Goal: Information Seeking & Learning: Learn about a topic

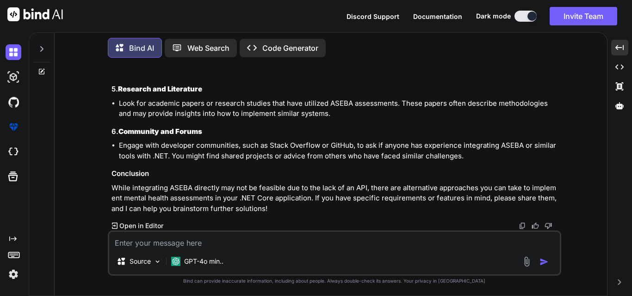
scroll to position [8685, 0]
click at [618, 280] on icon "Created with Pixso." at bounding box center [620, 283] width 6 height 6
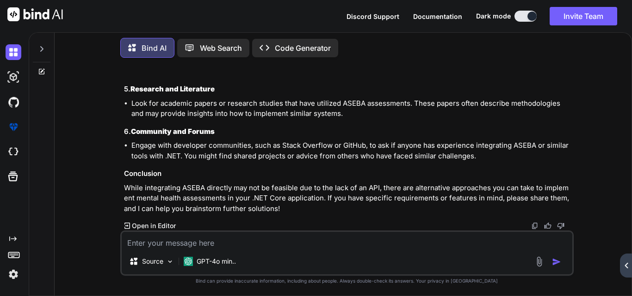
click at [623, 267] on icon "Created with Pixso." at bounding box center [626, 266] width 6 height 6
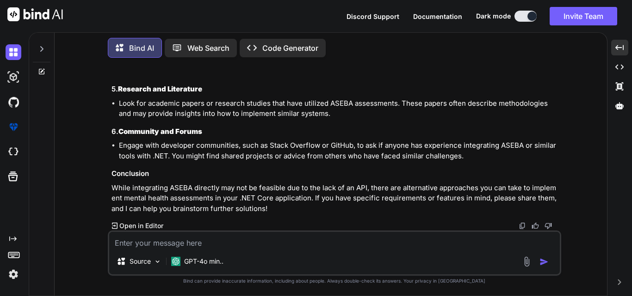
scroll to position [8454, 0]
drag, startPoint x: 261, startPoint y: 204, endPoint x: 107, endPoint y: 204, distance: 154.0
click at [108, 204] on div "You how to integrate aseba api in dotnet Bind AI Integrating the Aseba API in a…" at bounding box center [334, 180] width 453 height 231
click at [258, 198] on div "If you're having difficulty finding specific resources or APIs related to the […" at bounding box center [335, 8] width 448 height 411
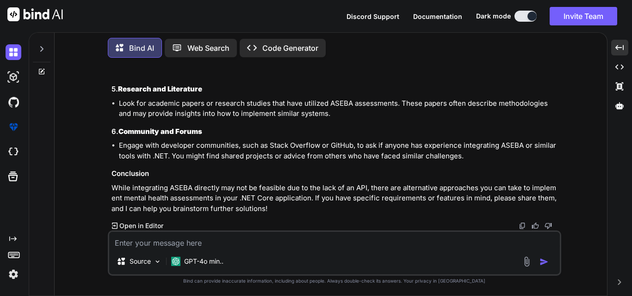
drag, startPoint x: 386, startPoint y: 193, endPoint x: 423, endPoint y: 180, distance: 39.2
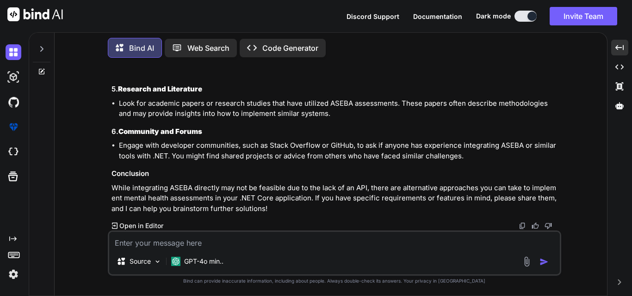
scroll to position [8685, 0]
drag, startPoint x: 115, startPoint y: 154, endPoint x: 389, endPoint y: 166, distance: 274.0
click at [389, 77] on li "If you cannot find an existing API, consider developing your own assessment sys…" at bounding box center [339, 45] width 440 height 62
click at [387, 77] on li "If you cannot find an existing API, consider developing your own assessment sys…" at bounding box center [339, 45] width 440 height 62
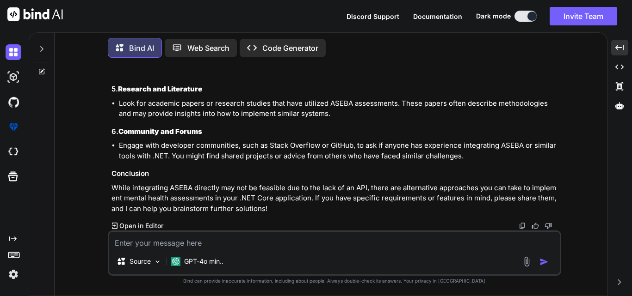
click at [387, 77] on li "If you cannot find an existing API, consider developing your own assessment sys…" at bounding box center [339, 45] width 440 height 62
click at [250, 11] on h3 "4. Build Your Own Assessment System" at bounding box center [335, 5] width 448 height 11
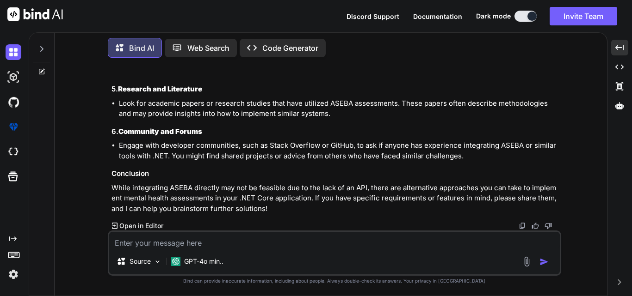
click at [250, 11] on h3 "4. Build Your Own Assessment System" at bounding box center [335, 5] width 448 height 11
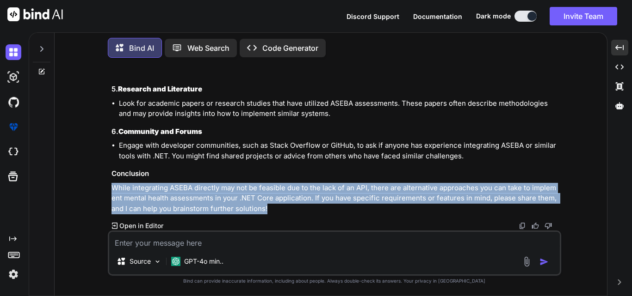
drag, startPoint x: 260, startPoint y: 205, endPoint x: 109, endPoint y: 186, distance: 152.5
click at [110, 186] on div "You how to integrate aseba api in dotnet Bind AI Integrating the Aseba API in a…" at bounding box center [335, 148] width 451 height 166
click at [443, 205] on p "While integrating ASEBA directly may not be feasible due to the lack of an API,…" at bounding box center [335, 198] width 448 height 31
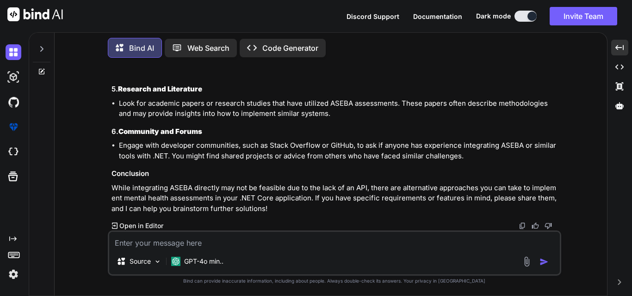
click at [388, 125] on div "If you're having difficulty finding specific resources or APIs related to the […" at bounding box center [335, 8] width 448 height 411
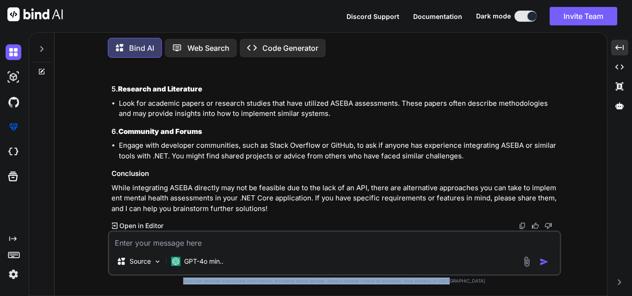
drag, startPoint x: 471, startPoint y: 279, endPoint x: 196, endPoint y: 281, distance: 275.7
click at [196, 281] on p "Bind can provide inaccurate information, including about people. Always double-…" at bounding box center [334, 281] width 453 height 7
click at [192, 280] on p "Bind can provide inaccurate information, including about people. Always double-…" at bounding box center [334, 281] width 453 height 7
drag, startPoint x: 192, startPoint y: 279, endPoint x: 477, endPoint y: 281, distance: 284.9
click at [477, 281] on p "Bind can provide inaccurate information, including about people. Always double-…" at bounding box center [334, 281] width 453 height 7
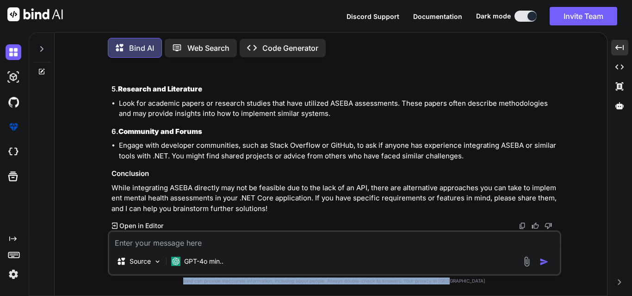
click at [483, 280] on p "Bind can provide inaccurate information, including about people. Always double-…" at bounding box center [334, 281] width 453 height 7
drag, startPoint x: 483, startPoint y: 280, endPoint x: 159, endPoint y: 278, distance: 323.8
click at [159, 278] on p "Bind can provide inaccurate information, including about people. Always double-…" at bounding box center [334, 281] width 453 height 7
click at [191, 280] on p "Bind can provide inaccurate information, including about people. Always double-…" at bounding box center [334, 281] width 453 height 7
drag, startPoint x: 191, startPoint y: 280, endPoint x: 495, endPoint y: 283, distance: 303.9
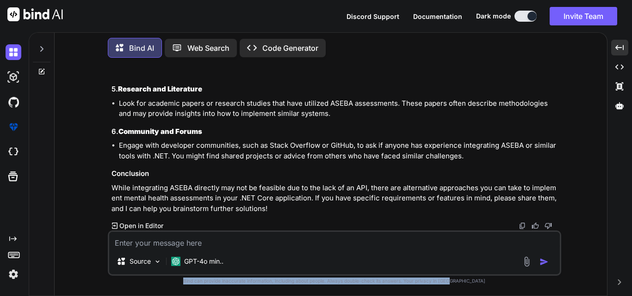
click at [495, 283] on p "Bind can provide inaccurate information, including about people. Always double-…" at bounding box center [334, 281] width 453 height 7
click at [494, 282] on p "Bind can provide inaccurate information, including about people. Always double-…" at bounding box center [334, 281] width 453 height 7
drag, startPoint x: 494, startPoint y: 282, endPoint x: 186, endPoint y: 281, distance: 308.5
click at [186, 281] on p "Bind can provide inaccurate information, including about people. Always double-…" at bounding box center [334, 281] width 453 height 7
click at [185, 278] on p "Bind can provide inaccurate information, including about people. Always double-…" at bounding box center [334, 281] width 453 height 7
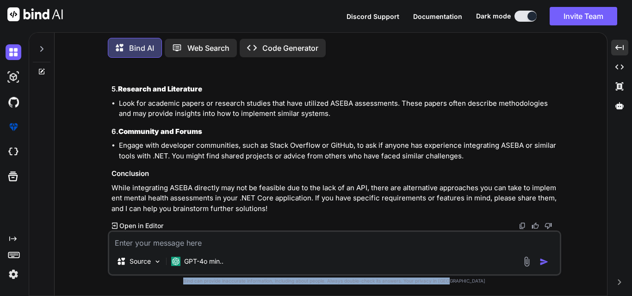
drag, startPoint x: 187, startPoint y: 278, endPoint x: 473, endPoint y: 283, distance: 286.3
click at [473, 283] on p "Bind can provide inaccurate information, including about people. Always double-…" at bounding box center [334, 281] width 453 height 7
click at [481, 280] on p "Bind can provide inaccurate information, including about people. Always double-…" at bounding box center [334, 281] width 453 height 7
drag, startPoint x: 481, startPoint y: 280, endPoint x: 186, endPoint y: 282, distance: 295.1
click at [186, 282] on p "Bind can provide inaccurate information, including about people. Always double-…" at bounding box center [334, 281] width 453 height 7
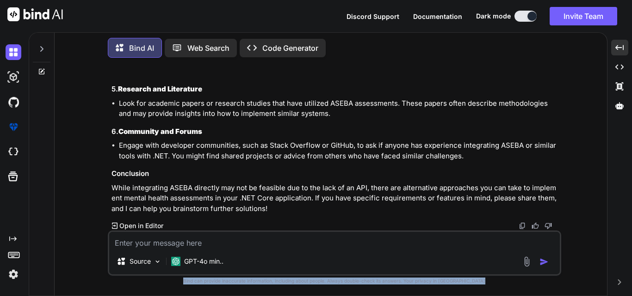
click at [188, 279] on p "Bind can provide inaccurate information, including about people. Always double-…" at bounding box center [334, 281] width 453 height 7
drag, startPoint x: 188, startPoint y: 279, endPoint x: 469, endPoint y: 286, distance: 280.8
click at [469, 286] on div "You how to integrate aseba api in dotnet Bind AI Integrating the Aseba API in a…" at bounding box center [334, 180] width 453 height 231
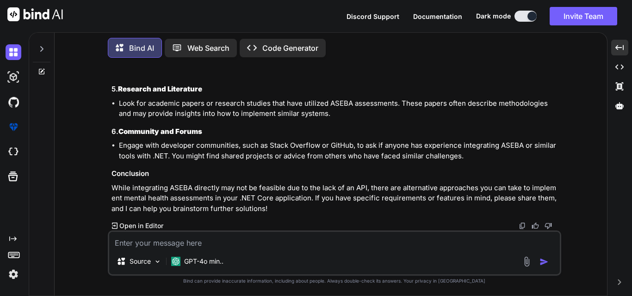
click at [475, 280] on p "Bind can provide inaccurate information, including about people. Always double-…" at bounding box center [334, 281] width 453 height 7
click at [336, 113] on li "Look for academic papers or research studies that have utilized ASEBA assessmen…" at bounding box center [339, 109] width 440 height 21
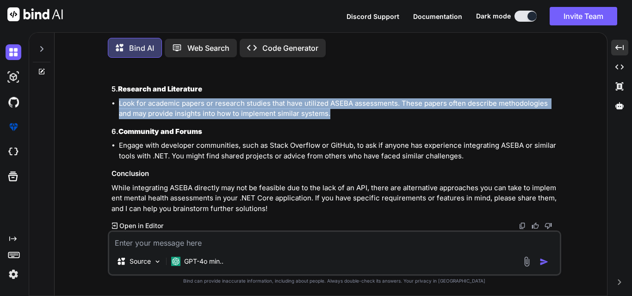
drag, startPoint x: 334, startPoint y: 110, endPoint x: 117, endPoint y: 99, distance: 217.2
click at [117, 99] on ul "Look for academic papers or research studies that have utilized ASEBA assessmen…" at bounding box center [335, 109] width 448 height 21
click at [104, 99] on div "You how to integrate aseba api in dotnet Bind AI Integrating the Aseba API in a…" at bounding box center [334, 180] width 545 height 231
drag, startPoint x: 333, startPoint y: 110, endPoint x: 141, endPoint y: 99, distance: 193.2
click at [141, 99] on li "Look for academic papers or research studies that have utilized ASEBA assessmen…" at bounding box center [339, 109] width 440 height 21
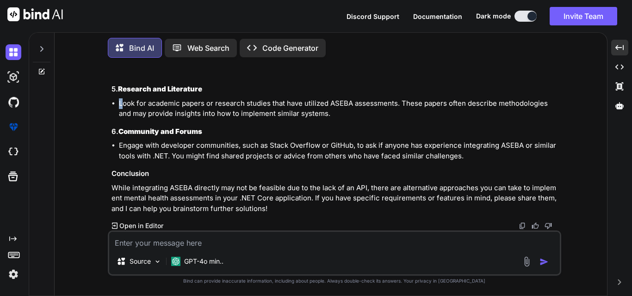
click at [118, 101] on ul "Look for academic papers or research studies that have utilized ASEBA assessmen…" at bounding box center [335, 109] width 448 height 21
click at [117, 100] on ul "Look for academic papers or research studies that have utilized ASEBA assessmen…" at bounding box center [335, 109] width 448 height 21
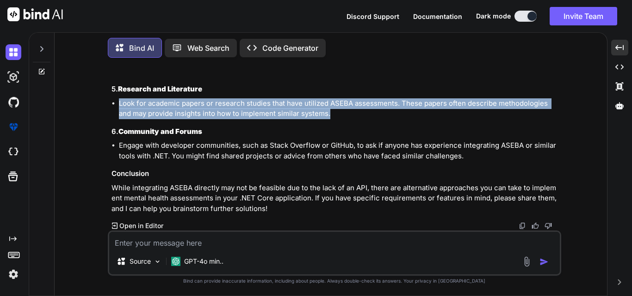
drag, startPoint x: 111, startPoint y: 98, endPoint x: 343, endPoint y: 116, distance: 232.9
click at [343, 116] on div "You how to integrate aseba api in dotnet Bind AI Integrating the Aseba API in a…" at bounding box center [335, 148] width 451 height 166
click at [334, 111] on li "Look for academic papers or research studies that have utilized ASEBA assessmen…" at bounding box center [339, 109] width 440 height 21
drag, startPoint x: 334, startPoint y: 111, endPoint x: 105, endPoint y: 104, distance: 229.5
click at [105, 104] on div "You how to integrate aseba api in dotnet Bind AI Integrating the Aseba API in a…" at bounding box center [334, 180] width 545 height 231
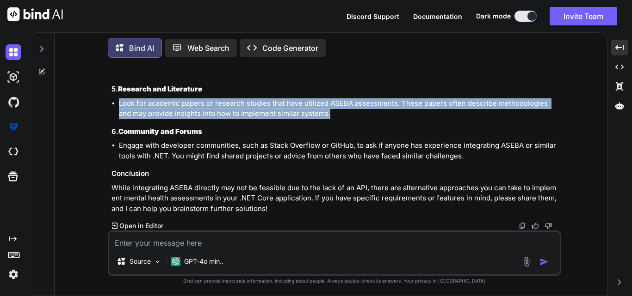
click at [106, 98] on div "You how to integrate aseba api in dotnet Bind AI Integrating the Aseba API in a…" at bounding box center [334, 180] width 545 height 231
drag, startPoint x: 106, startPoint y: 98, endPoint x: 333, endPoint y: 111, distance: 227.5
click at [333, 111] on div "You how to integrate aseba api in dotnet Bind AI Integrating the Aseba API in a…" at bounding box center [334, 180] width 545 height 231
click at [333, 111] on li "Look for academic papers or research studies that have utilized ASEBA assessmen…" at bounding box center [339, 109] width 440 height 21
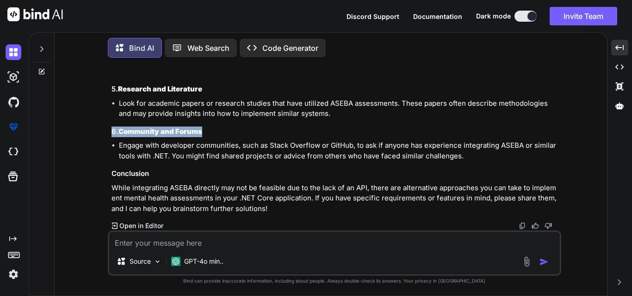
drag, startPoint x: 102, startPoint y: 127, endPoint x: 211, endPoint y: 127, distance: 109.2
click at [211, 127] on div "You how to integrate aseba api in dotnet Bind AI Integrating the Aseba API in a…" at bounding box center [334, 180] width 545 height 231
click at [465, 151] on li "Engage with developer communities, such as Stack Overflow or GitHub, to ask if …" at bounding box center [339, 151] width 440 height 21
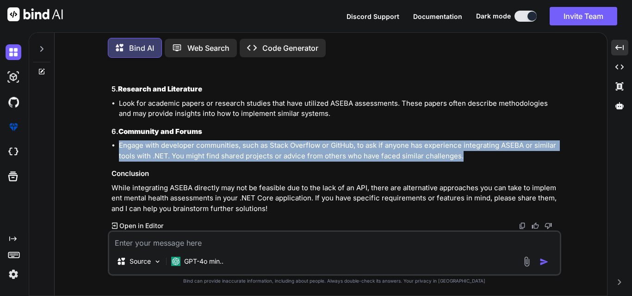
drag, startPoint x: 465, startPoint y: 151, endPoint x: 107, endPoint y: 141, distance: 358.1
click at [108, 141] on div "You how to integrate aseba api in dotnet Bind AI Integrating the Aseba API in a…" at bounding box center [334, 180] width 453 height 231
click at [106, 141] on div "You how to integrate aseba api in dotnet Bind AI Integrating the Aseba API in a…" at bounding box center [334, 180] width 545 height 231
drag, startPoint x: 106, startPoint y: 141, endPoint x: 480, endPoint y: 157, distance: 374.1
click at [480, 157] on div "You how to integrate aseba api in dotnet Bind AI Integrating the Aseba API in a…" at bounding box center [334, 180] width 545 height 231
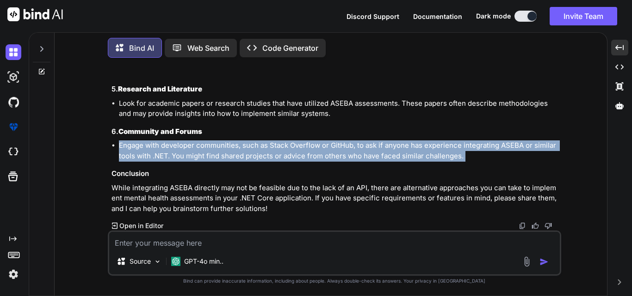
click at [463, 152] on li "Engage with developer communities, such as Stack Overflow or GitHub, to ask if …" at bounding box center [339, 151] width 440 height 21
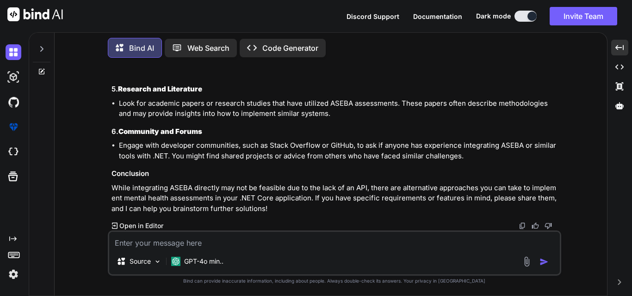
drag, startPoint x: 470, startPoint y: 154, endPoint x: 421, endPoint y: 169, distance: 51.8
click at [421, 169] on h3 "Conclusion" at bounding box center [335, 174] width 448 height 11
drag, startPoint x: 228, startPoint y: 157, endPoint x: 117, endPoint y: 151, distance: 111.6
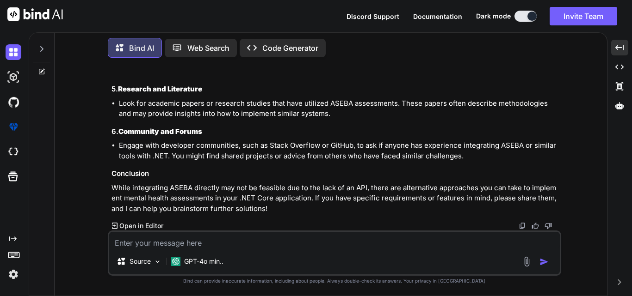
drag, startPoint x: 186, startPoint y: 222, endPoint x: 116, endPoint y: 213, distance: 70.9
drag, startPoint x: 115, startPoint y: 167, endPoint x: 559, endPoint y: 179, distance: 444.2
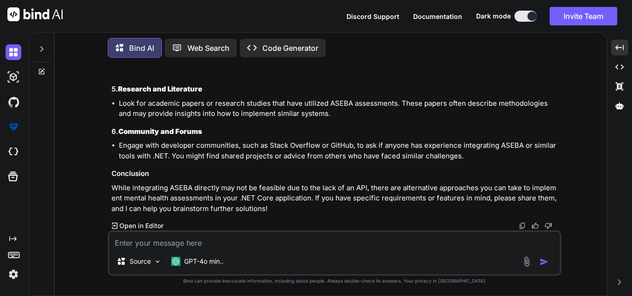
drag, startPoint x: 549, startPoint y: 135, endPoint x: 108, endPoint y: 126, distance: 440.4
click at [108, 126] on div "You how to integrate aseba api in dotnet Bind AI Integrating the Aseba API in a…" at bounding box center [334, 180] width 453 height 231
drag, startPoint x: 415, startPoint y: 93, endPoint x: 106, endPoint y: 86, distance: 309.0
click at [106, 86] on div "You how to integrate aseba api in dotnet Bind AI Integrating the Aseba API in a…" at bounding box center [334, 180] width 545 height 231
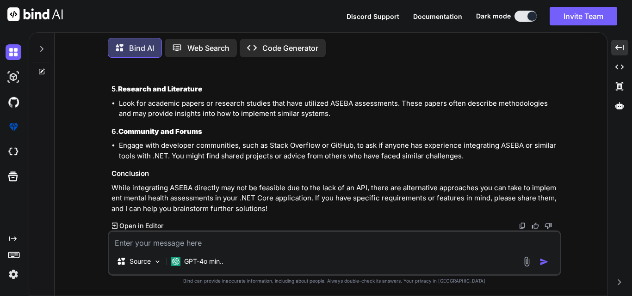
click at [103, 83] on div "You how to integrate aseba api in dotnet Bind AI Integrating the Aseba API in a…" at bounding box center [334, 180] width 545 height 231
drag, startPoint x: 107, startPoint y: 80, endPoint x: 560, endPoint y: 93, distance: 453.0
click at [560, 93] on div "You how to integrate aseba api in dotnet Bind AI Integrating the Aseba API in a…" at bounding box center [334, 180] width 453 height 231
drag, startPoint x: 548, startPoint y: 136, endPoint x: 118, endPoint y: 126, distance: 429.8
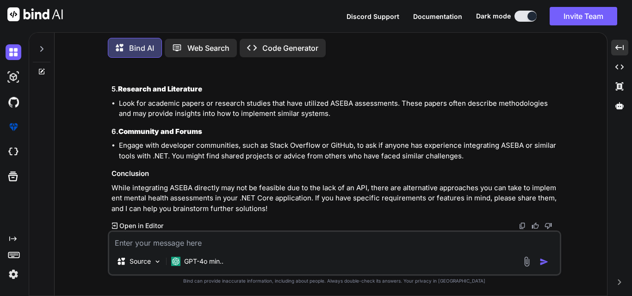
drag, startPoint x: 113, startPoint y: 167, endPoint x: 559, endPoint y: 179, distance: 445.6
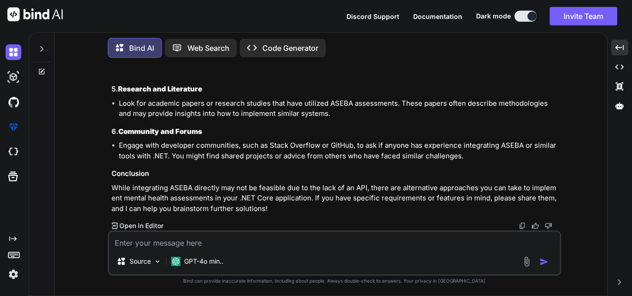
scroll to position [8639, 0]
drag, startPoint x: 551, startPoint y: 158, endPoint x: 92, endPoint y: 118, distance: 460.6
click at [92, 118] on div "You how to integrate aseba api in dotnet Bind AI Integrating the Aseba API in a…" at bounding box center [334, 180] width 545 height 231
drag, startPoint x: 104, startPoint y: 115, endPoint x: 558, endPoint y: 158, distance: 456.3
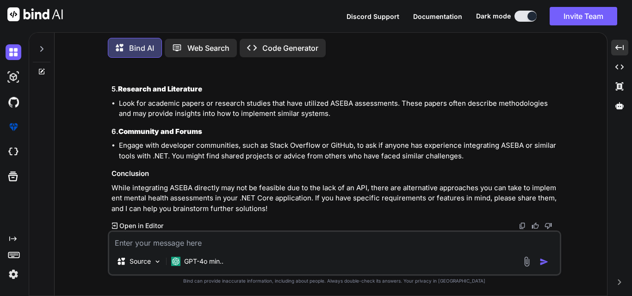
click at [558, 158] on div "You how to integrate aseba api in dotnet Bind AI Integrating the Aseba API in a…" at bounding box center [334, 180] width 545 height 231
drag, startPoint x: 548, startPoint y: 158, endPoint x: 105, endPoint y: 119, distance: 444.3
click at [105, 119] on div "You how to integrate aseba api in dotnet Bind AI Integrating the Aseba API in a…" at bounding box center [334, 180] width 545 height 231
click at [103, 114] on div "You how to integrate aseba api in dotnet Bind AI Integrating the Aseba API in a…" at bounding box center [334, 180] width 545 height 231
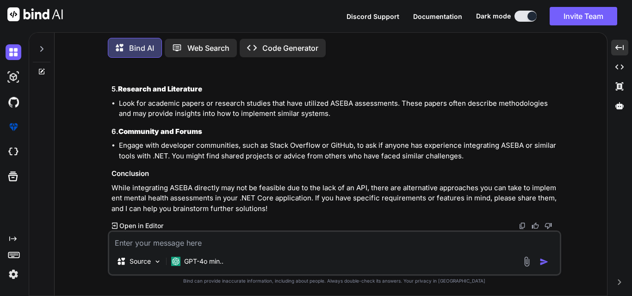
scroll to position [8546, 0]
click at [178, 240] on textarea at bounding box center [334, 240] width 450 height 17
drag, startPoint x: 203, startPoint y: 243, endPoint x: 111, endPoint y: 243, distance: 92.5
click at [111, 243] on textarea at bounding box center [334, 240] width 450 height 17
drag, startPoint x: 206, startPoint y: 243, endPoint x: 110, endPoint y: 243, distance: 96.2
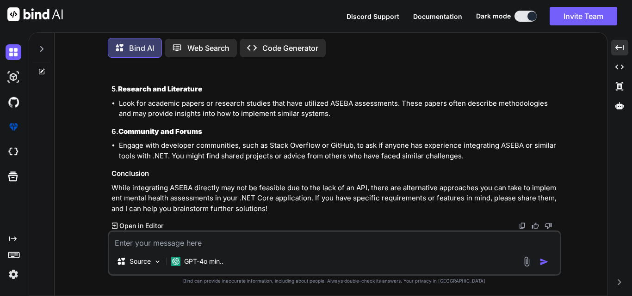
click at [110, 243] on textarea at bounding box center [334, 240] width 450 height 17
click at [208, 243] on textarea at bounding box center [334, 240] width 450 height 17
drag, startPoint x: 204, startPoint y: 244, endPoint x: 114, endPoint y: 243, distance: 89.7
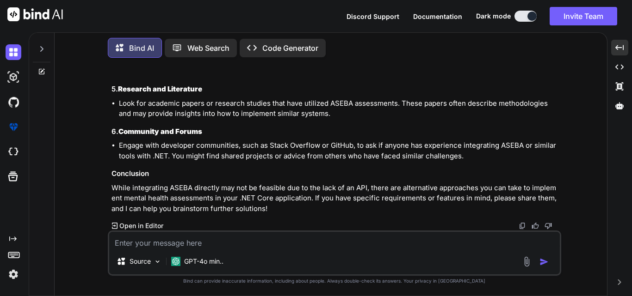
click at [114, 243] on textarea at bounding box center [334, 240] width 450 height 17
drag, startPoint x: 105, startPoint y: 83, endPoint x: 418, endPoint y: 94, distance: 312.9
click at [418, 94] on div "You how to integrate aseba api in dotnet Bind AI Integrating the Aseba API in a…" at bounding box center [334, 180] width 545 height 231
drag, startPoint x: 416, startPoint y: 93, endPoint x: 110, endPoint y: 86, distance: 306.2
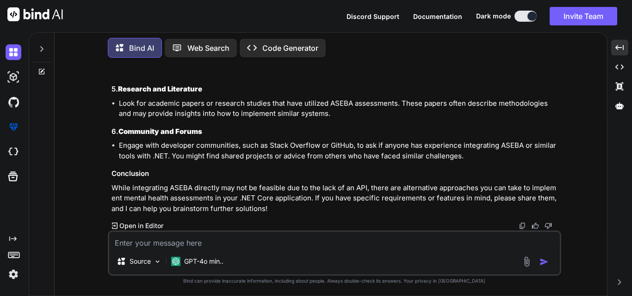
click at [110, 86] on div "You how to integrate aseba api in dotnet Bind AI Integrating the Aseba API in a…" at bounding box center [335, 148] width 451 height 166
click at [101, 82] on div "You how to integrate aseba api in dotnet Bind AI Integrating the Aseba API in a…" at bounding box center [334, 180] width 545 height 231
drag, startPoint x: 97, startPoint y: 83, endPoint x: 416, endPoint y: 94, distance: 318.9
click at [416, 94] on div "You how to integrate aseba api in dotnet Bind AI Integrating the Aseba API in a…" at bounding box center [334, 180] width 545 height 231
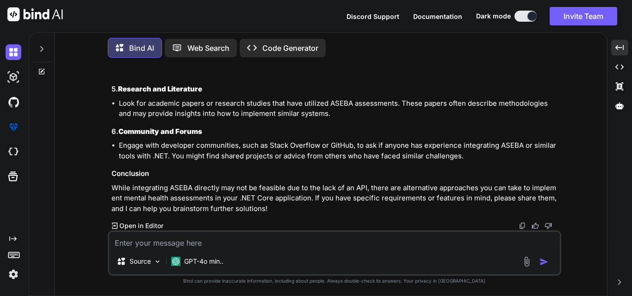
drag, startPoint x: 416, startPoint y: 92, endPoint x: 99, endPoint y: 84, distance: 317.9
click at [99, 84] on div "You how to integrate aseba api in dotnet Bind AI Integrating the Aseba API in a…" at bounding box center [334, 180] width 545 height 231
click at [103, 83] on div "You how to integrate aseba api in dotnet Bind AI Integrating the Aseba API in a…" at bounding box center [334, 180] width 545 height 231
drag, startPoint x: 103, startPoint y: 83, endPoint x: 424, endPoint y: 93, distance: 321.6
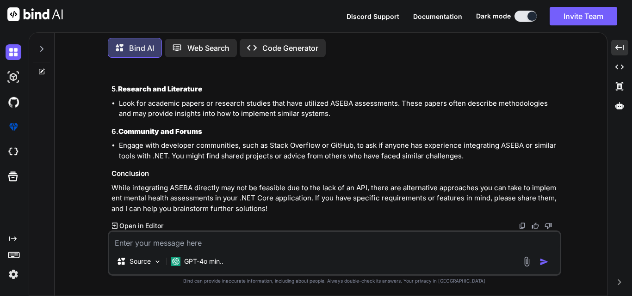
click at [424, 93] on div "You how to integrate aseba api in dotnet Bind AI Integrating the Aseba API in a…" at bounding box center [334, 180] width 545 height 231
drag, startPoint x: 208, startPoint y: 111, endPoint x: 98, endPoint y: 111, distance: 110.1
click at [98, 111] on div "You how to integrate aseba api in dotnet Bind AI Integrating the Aseba API in a…" at bounding box center [334, 180] width 545 height 231
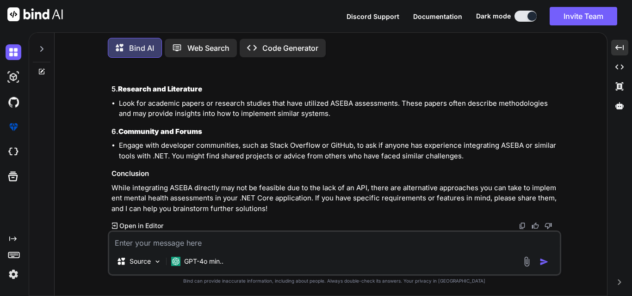
drag, startPoint x: 98, startPoint y: 111, endPoint x: 207, endPoint y: 111, distance: 108.7
click at [207, 111] on div "You how to integrate aseba api in dotnet Bind AI Integrating the Aseba API in a…" at bounding box center [334, 180] width 545 height 231
drag, startPoint x: 101, startPoint y: 124, endPoint x: 556, endPoint y: 138, distance: 454.9
click at [556, 138] on div "You how to integrate aseba api in dotnet Bind AI Integrating the Aseba API in a…" at bounding box center [334, 180] width 545 height 231
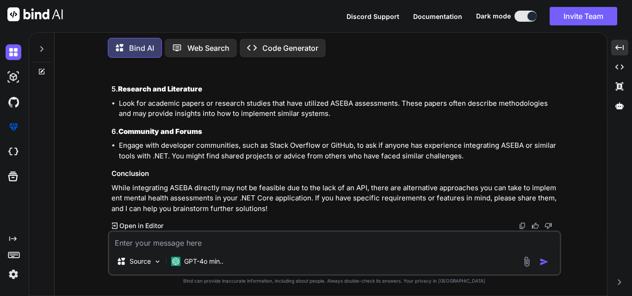
drag, startPoint x: 493, startPoint y: 177, endPoint x: 105, endPoint y: 168, distance: 387.7
click at [105, 168] on div "You how to integrate aseba api in dotnet Bind AI Integrating the Aseba API in a…" at bounding box center [334, 180] width 545 height 231
click at [104, 167] on div "You how to integrate aseba api in dotnet Bind AI Integrating the Aseba API in a…" at bounding box center [334, 180] width 545 height 231
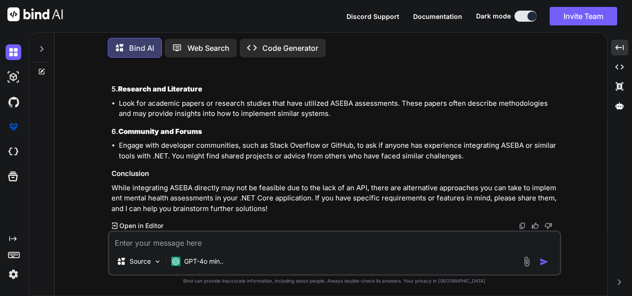
drag, startPoint x: 103, startPoint y: 115, endPoint x: 190, endPoint y: 129, distance: 88.4
click at [190, 129] on div "You how to integrate aseba api in dotnet Bind AI Integrating the Aseba API in a…" at bounding box center [334, 180] width 545 height 231
drag, startPoint x: 108, startPoint y: 138, endPoint x: 555, endPoint y: 157, distance: 447.2
click at [555, 157] on div "You how to integrate aseba api in dotnet Bind AI Integrating the Aseba API in a…" at bounding box center [334, 180] width 453 height 231
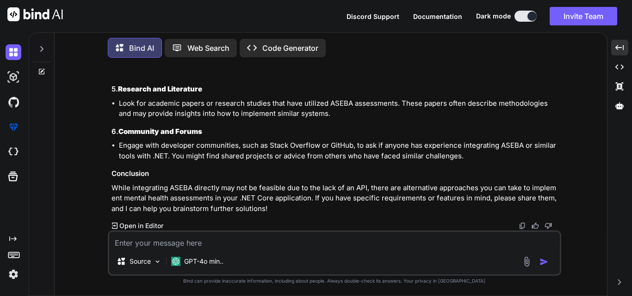
click at [248, 11] on h3 "4. Build Your Own Assessment System" at bounding box center [335, 5] width 448 height 11
click at [387, 77] on li "If you cannot find an existing API, consider developing your own assessment sys…" at bounding box center [339, 45] width 440 height 62
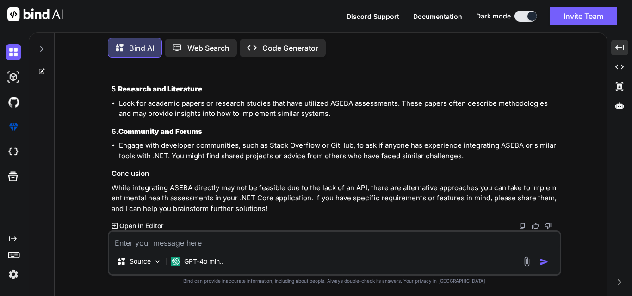
click at [387, 77] on li "If you cannot find an existing API, consider developing your own assessment sys…" at bounding box center [339, 45] width 440 height 62
click at [369, 46] on li "Designing a database schema to store questions, responses, and scoring." at bounding box center [342, 40] width 433 height 11
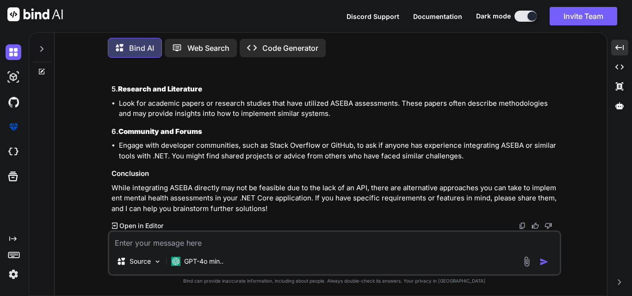
click at [369, 46] on li "Designing a database schema to store questions, responses, and scoring." at bounding box center [342, 40] width 433 height 11
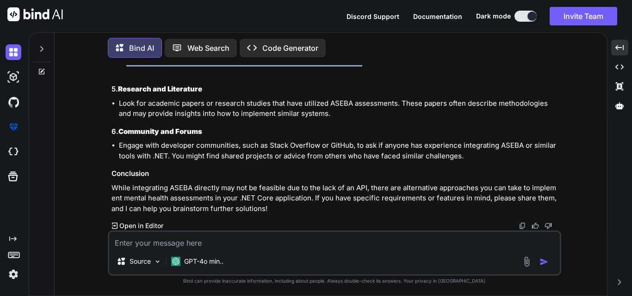
drag, startPoint x: 360, startPoint y: 196, endPoint x: 116, endPoint y: 156, distance: 247.0
click at [116, 77] on ul "If you cannot find an existing API, consider developing your own assessment sys…" at bounding box center [335, 45] width 448 height 62
click at [364, 67] on li "Implementing a front-end interface for users to complete assessments." at bounding box center [342, 61] width 433 height 11
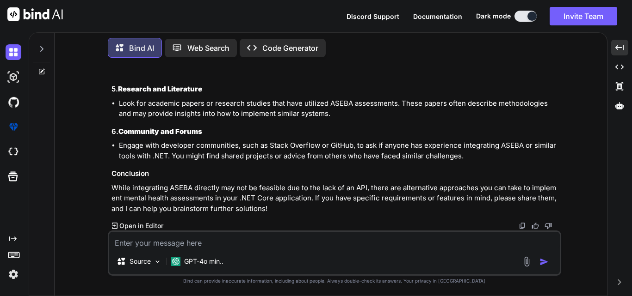
click at [364, 67] on li "Implementing a front-end interface for users to complete assessments." at bounding box center [342, 61] width 433 height 11
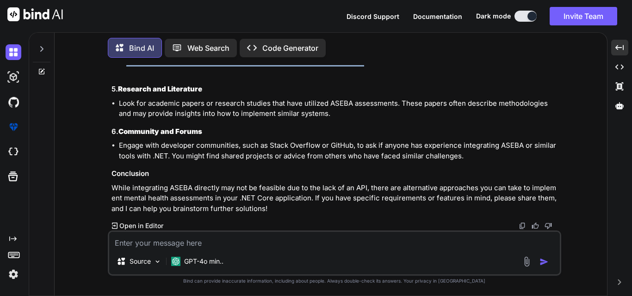
click at [364, 67] on li "Implementing a front-end interface for users to complete assessments." at bounding box center [342, 61] width 433 height 11
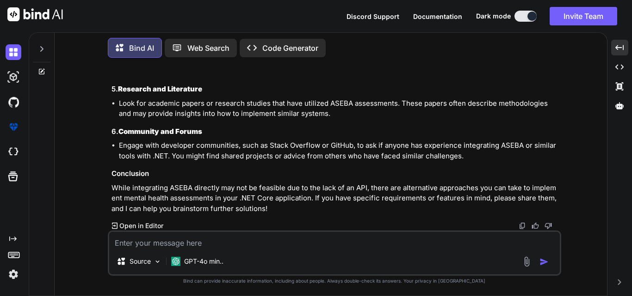
scroll to position [8651, 0]
drag, startPoint x: 114, startPoint y: 70, endPoint x: 257, endPoint y: 100, distance: 146.0
click at [257, 100] on div "If you're having difficulty finding specific resources or APIs related to the […" at bounding box center [335, 8] width 448 height 411
drag, startPoint x: 548, startPoint y: 148, endPoint x: 105, endPoint y: 103, distance: 445.4
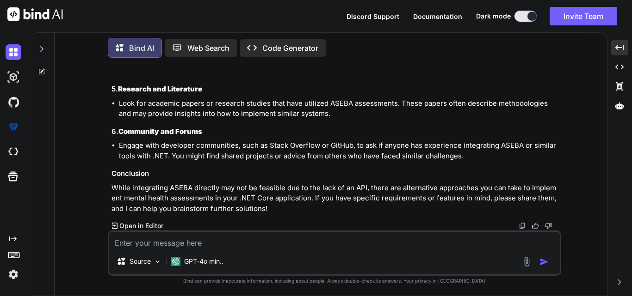
click at [105, 103] on div "You how to integrate aseba api in dotnet Bind AI Integrating the Aseba API in a…" at bounding box center [334, 180] width 545 height 231
click at [105, 104] on div "You how to integrate aseba api in dotnet Bind AI Integrating the Aseba API in a…" at bounding box center [334, 180] width 545 height 231
click at [537, 77] on li "If you cannot find an existing API, consider developing your own assessment sys…" at bounding box center [339, 45] width 440 height 62
click at [547, 77] on li "If you cannot find an existing API, consider developing your own assessment sys…" at bounding box center [339, 45] width 440 height 62
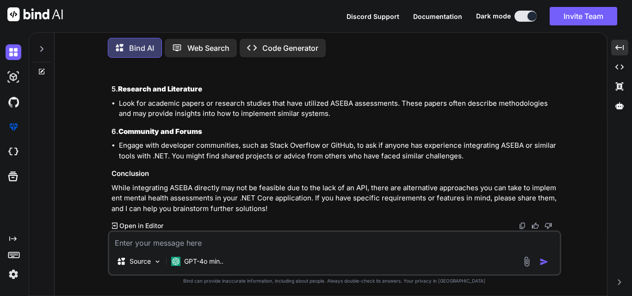
click at [547, 77] on li "If you cannot find an existing API, consider developing your own assessment sys…" at bounding box center [339, 45] width 440 height 62
click at [548, 77] on li "If you cannot find an existing API, consider developing your own assessment sys…" at bounding box center [339, 45] width 440 height 62
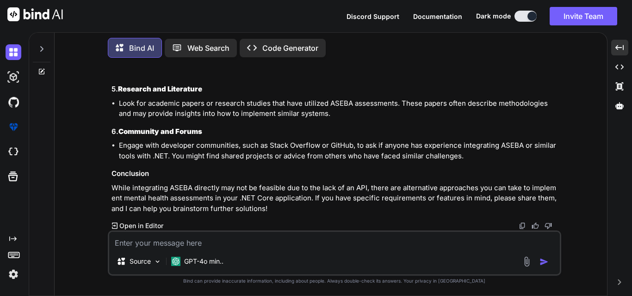
click at [387, 77] on li "If you cannot find an existing API, consider developing your own assessment sys…" at bounding box center [339, 45] width 440 height 62
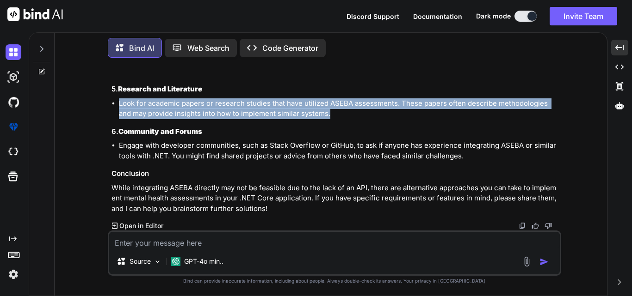
drag, startPoint x: 334, startPoint y: 191, endPoint x: 116, endPoint y: 180, distance: 218.1
click at [116, 119] on ul "Look for academic papers or research studies that have utilized ASEBA assessmen…" at bounding box center [335, 109] width 448 height 21
click at [106, 179] on div "You how to integrate aseba api in dotnet Bind AI Integrating the Aseba API in a…" at bounding box center [334, 180] width 545 height 231
drag, startPoint x: 107, startPoint y: 179, endPoint x: 331, endPoint y: 192, distance: 224.3
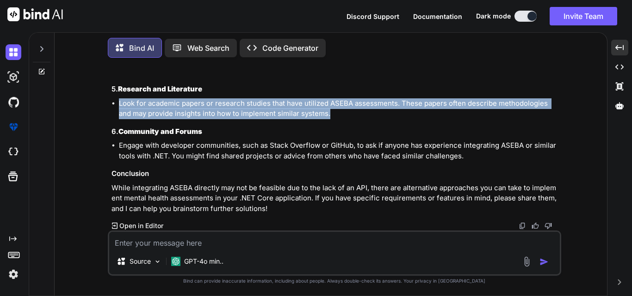
click at [331, 192] on div "You how to integrate aseba api in dotnet Bind AI Integrating the Aseba API in a…" at bounding box center [334, 180] width 453 height 231
click at [332, 119] on li "Look for academic papers or research studies that have utilized ASEBA assessmen…" at bounding box center [339, 109] width 440 height 21
